Goal: Find specific page/section: Find specific page/section

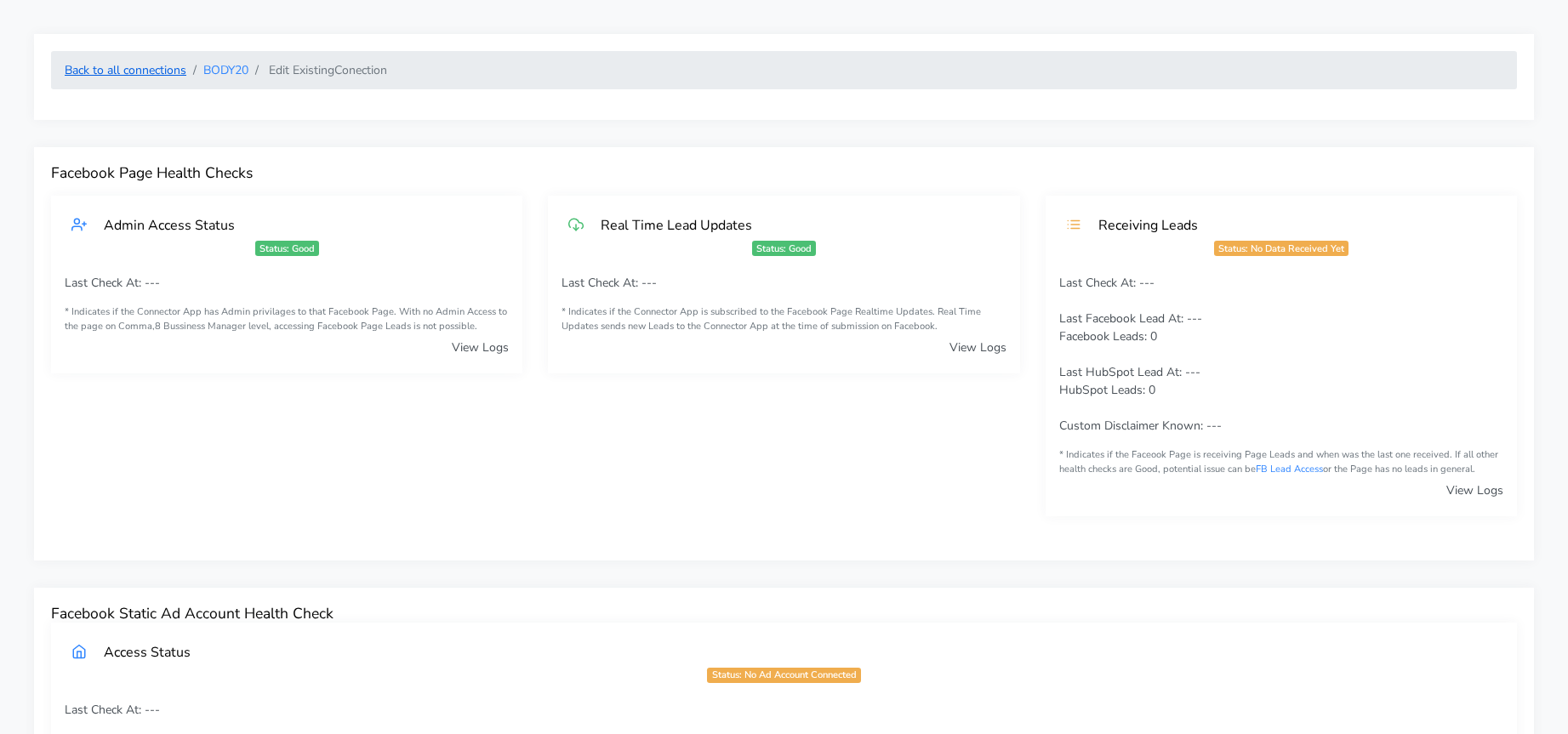
click at [101, 63] on link "Back to all connections" at bounding box center [125, 70] width 121 height 16
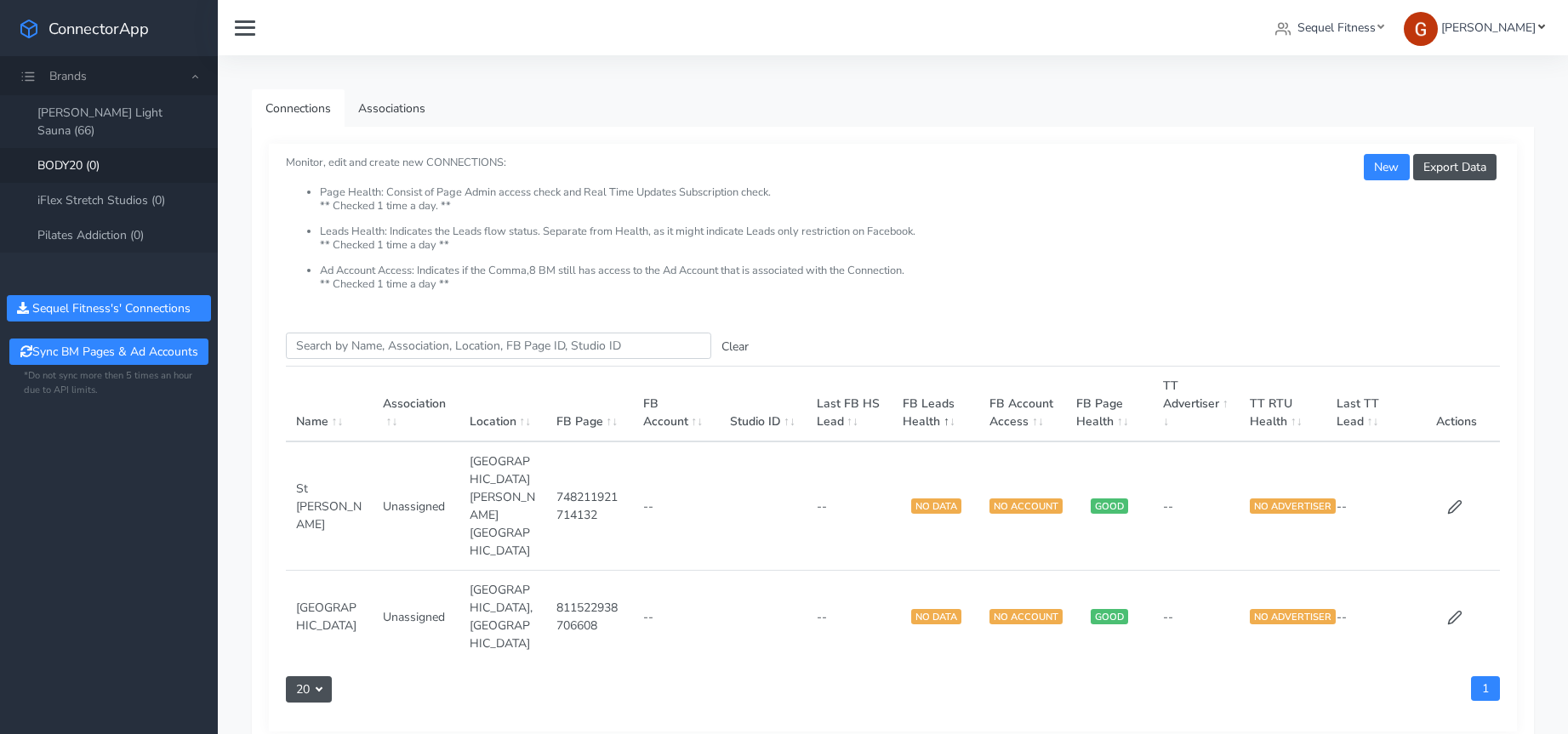
click at [1506, 20] on span "[PERSON_NAME]" at bounding box center [1488, 27] width 95 height 16
click at [1289, 96] on ul "Connections Associations" at bounding box center [893, 108] width 1282 height 37
click at [1343, 41] on link "Sequel Fitness" at bounding box center [1329, 27] width 122 height 31
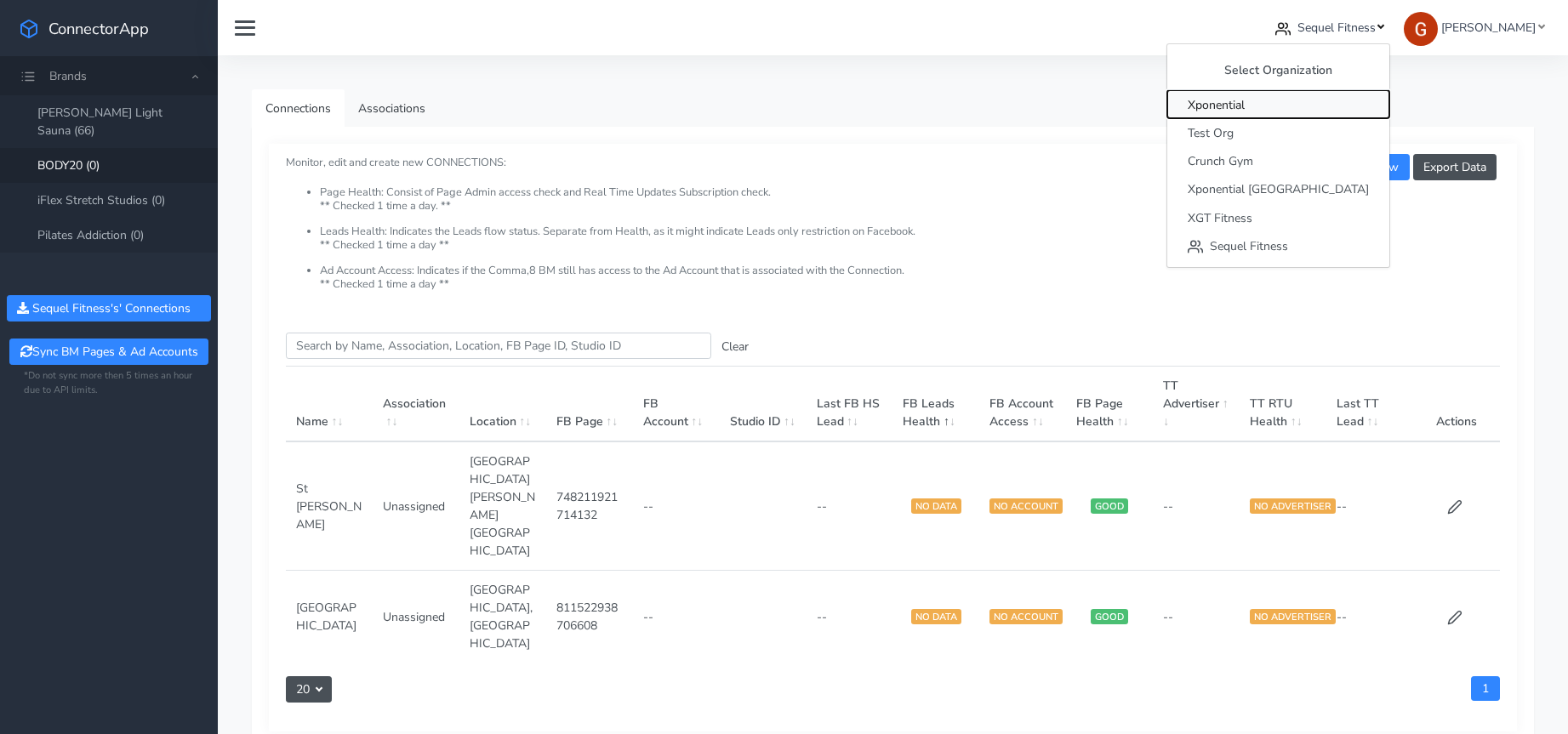
click at [1244, 105] on span "Xponential" at bounding box center [1216, 105] width 57 height 16
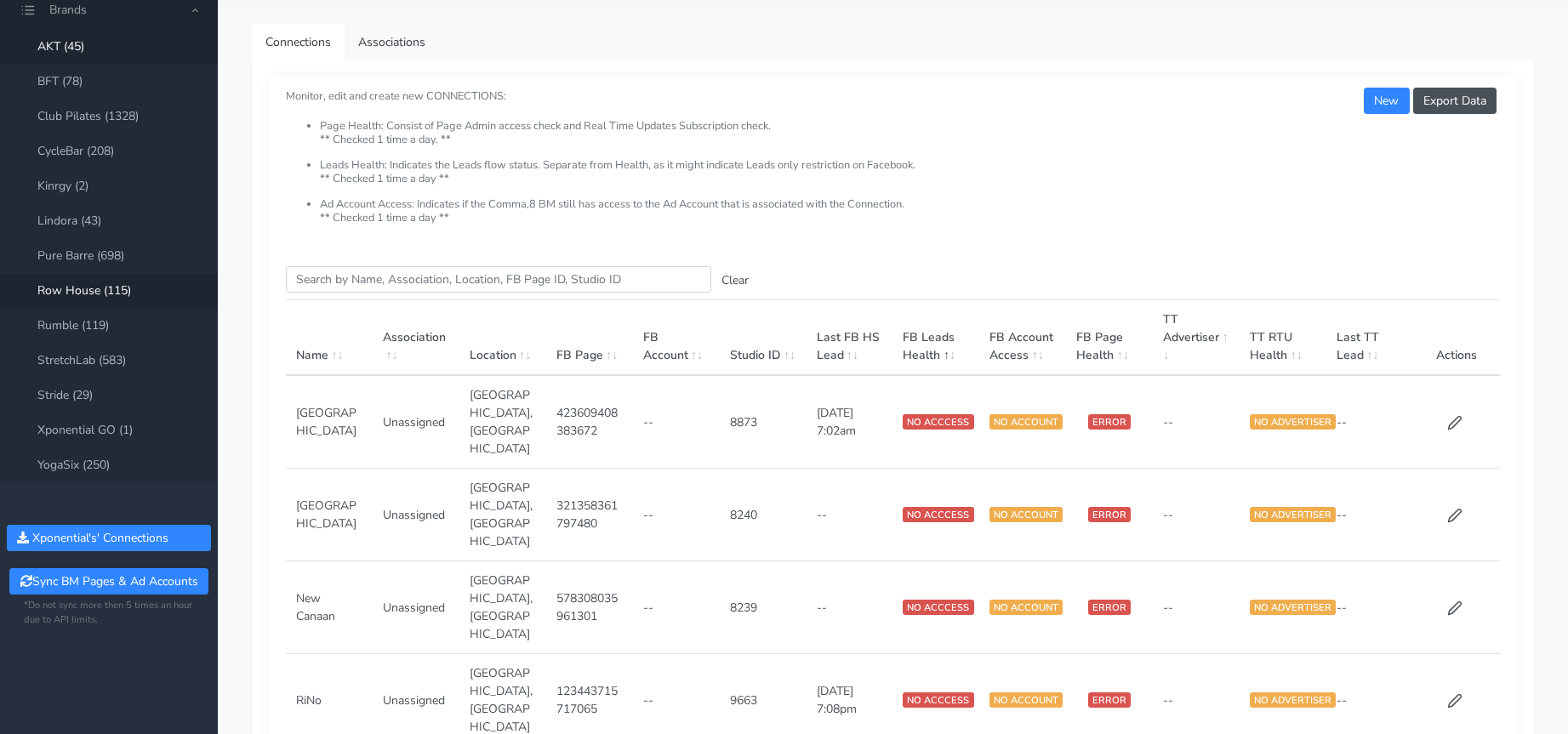
scroll to position [91, 0]
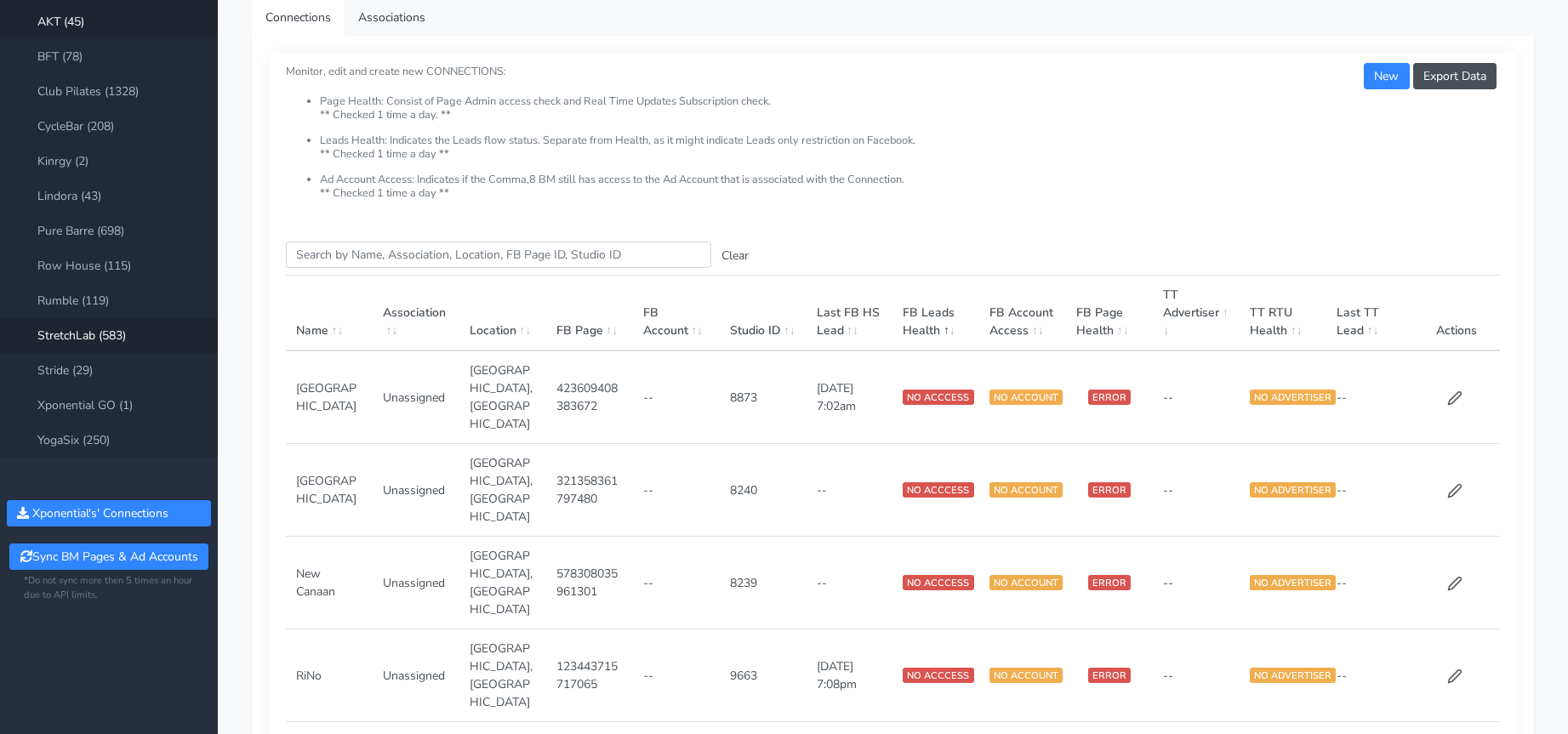
click at [101, 339] on link "StretchLab (583)" at bounding box center [109, 335] width 218 height 35
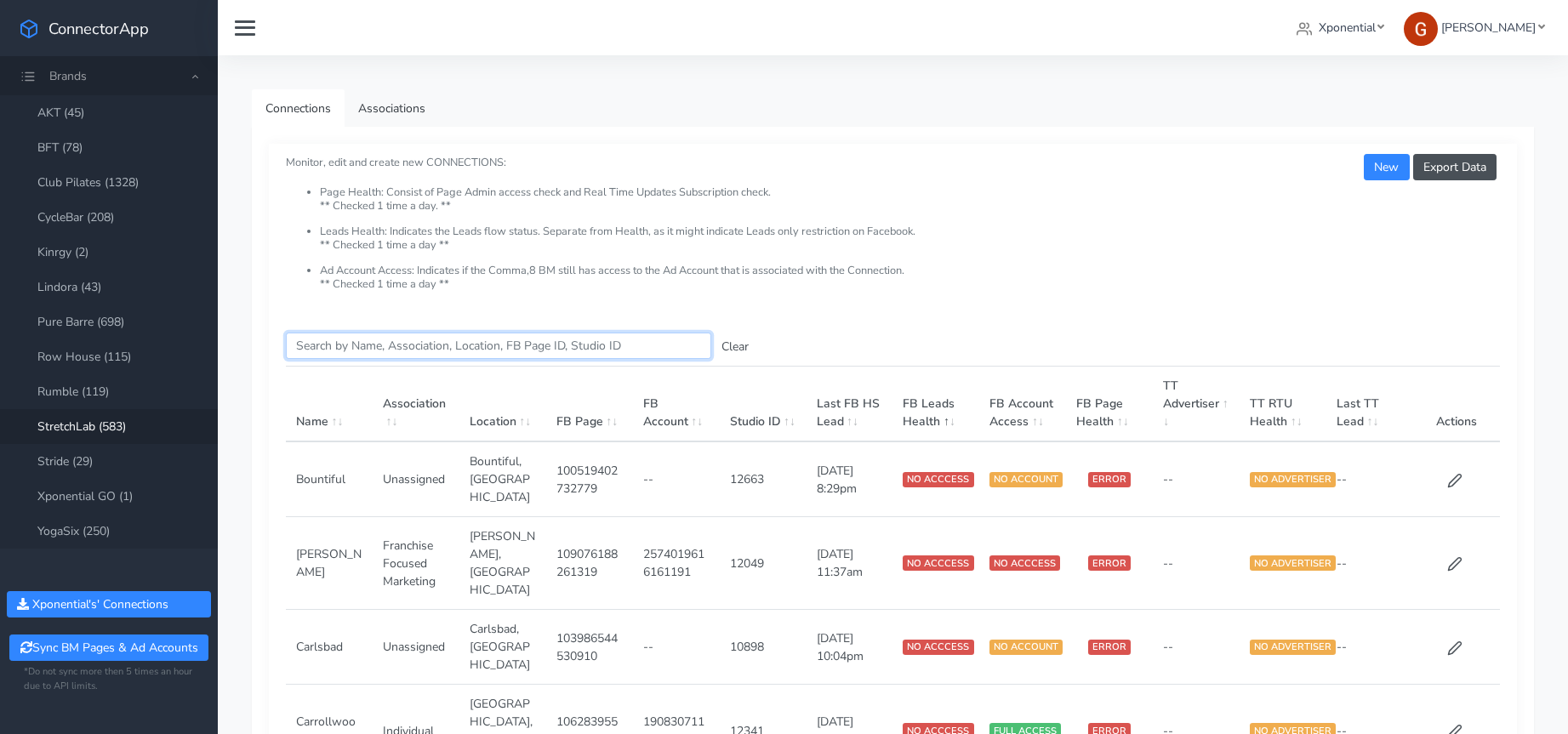
click at [419, 351] on input "Search this table" at bounding box center [498, 346] width 425 height 27
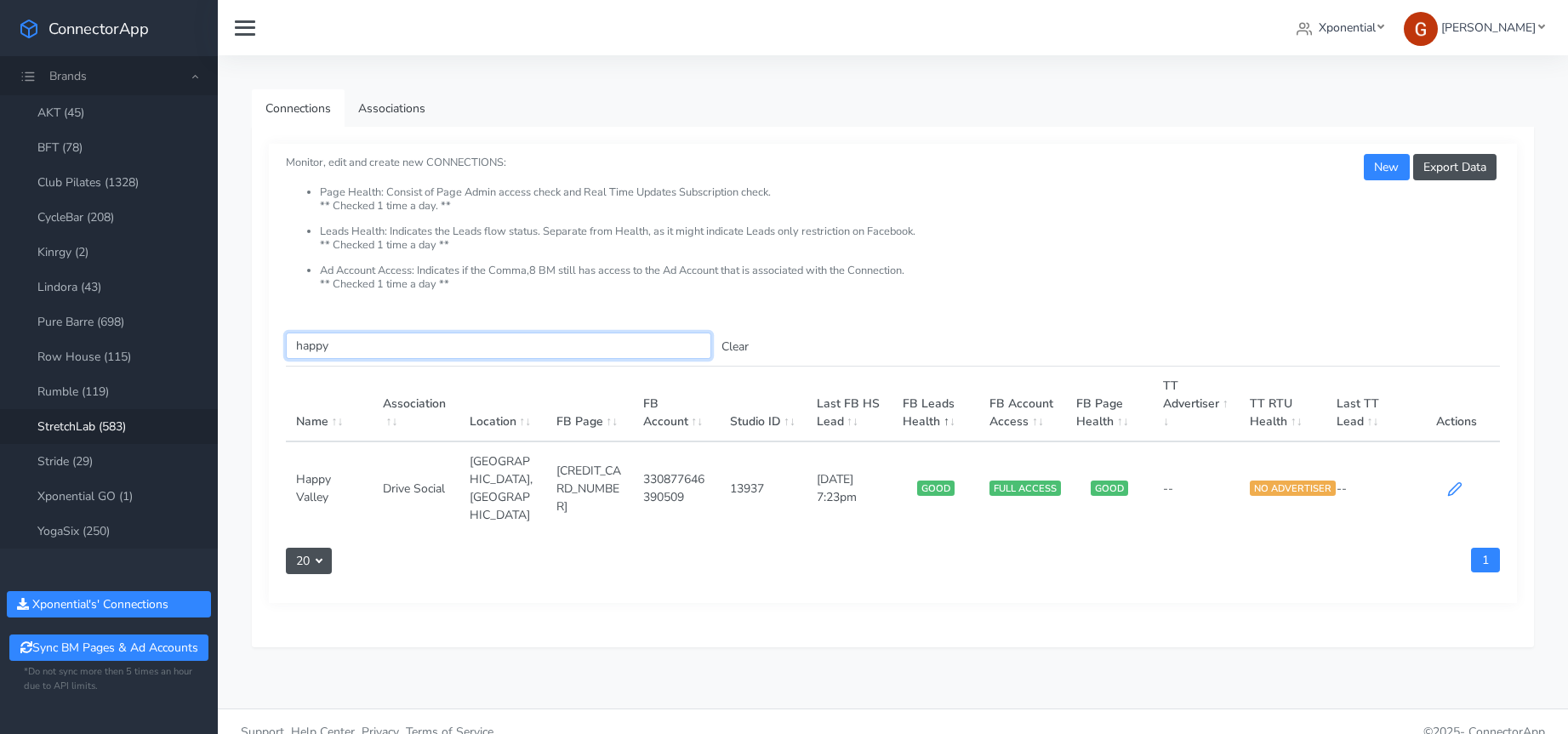
type input "happy"
click at [1455, 481] on icon at bounding box center [1454, 489] width 15 height 15
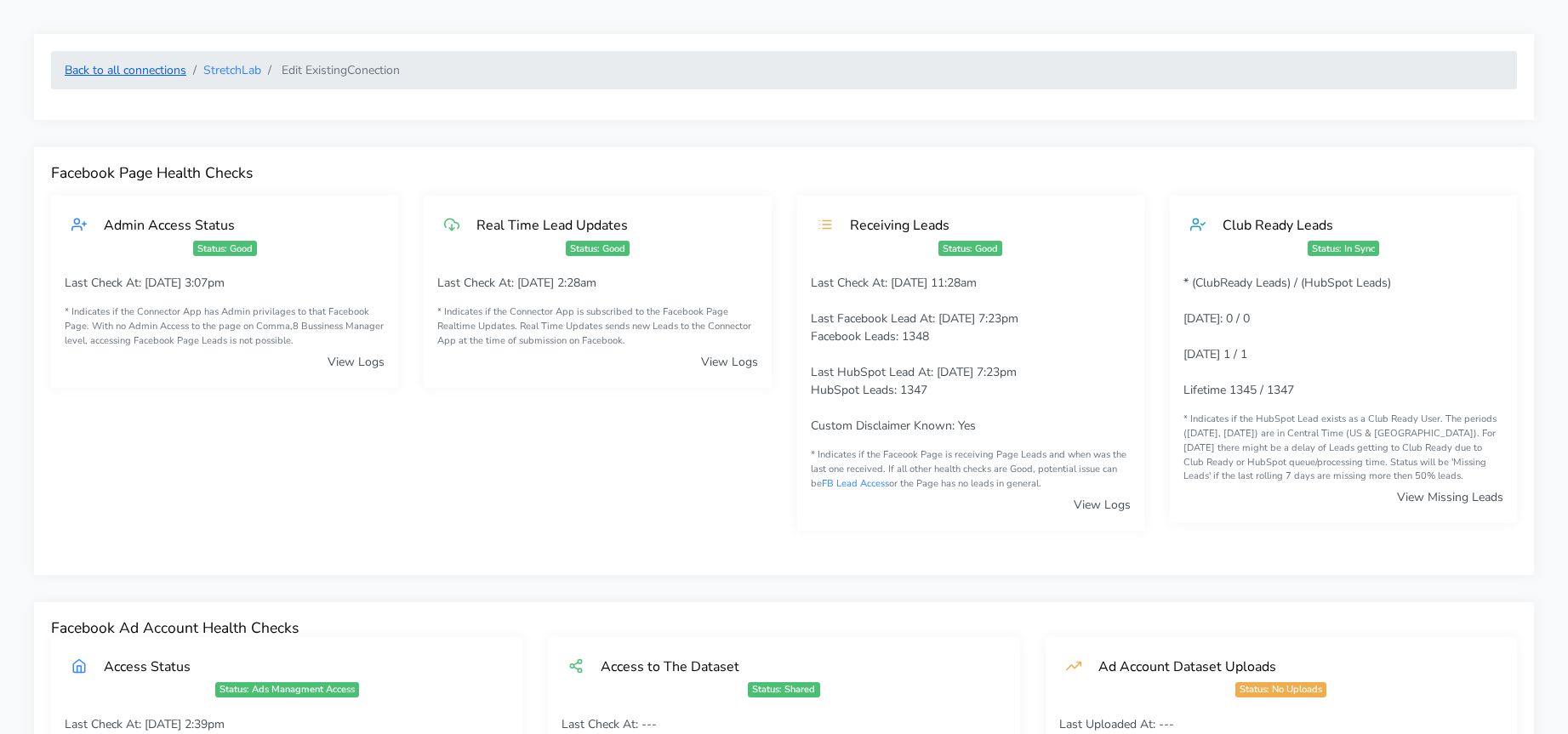
click at [166, 66] on link "Back to all connections" at bounding box center [125, 70] width 121 height 16
